Goal: Browse casually

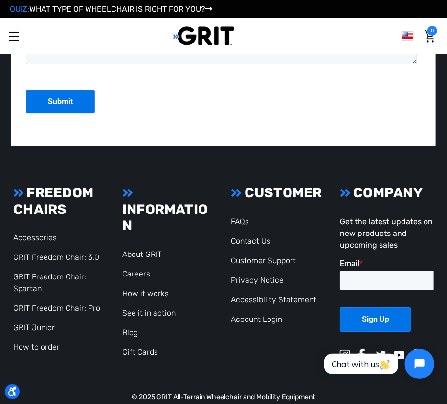
scroll to position [1964, 0]
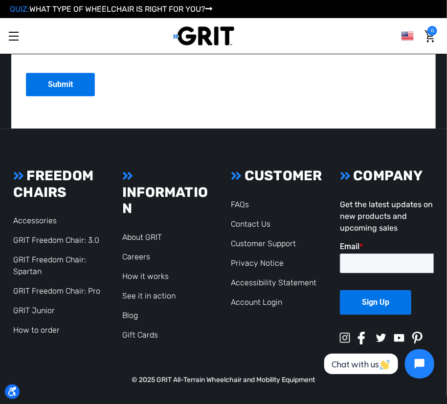
drag, startPoint x: 69, startPoint y: 0, endPoint x: 380, endPoint y: 338, distance: 459.2
click at [417, 333] on img at bounding box center [417, 338] width 10 height 13
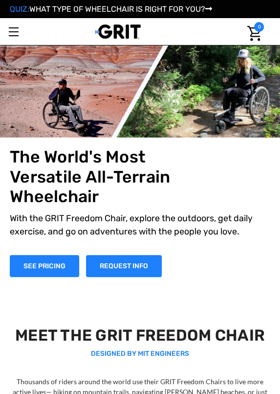
click at [22, 32] on link "Toggle menu" at bounding box center [13, 31] width 27 height 27
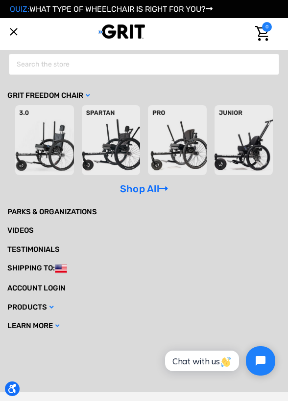
click at [18, 34] on link "Toggle menu" at bounding box center [13, 31] width 27 height 27
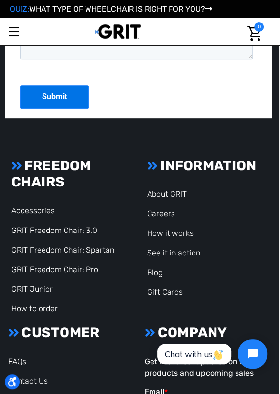
scroll to position [3048, 1]
